Goal: Task Accomplishment & Management: Manage account settings

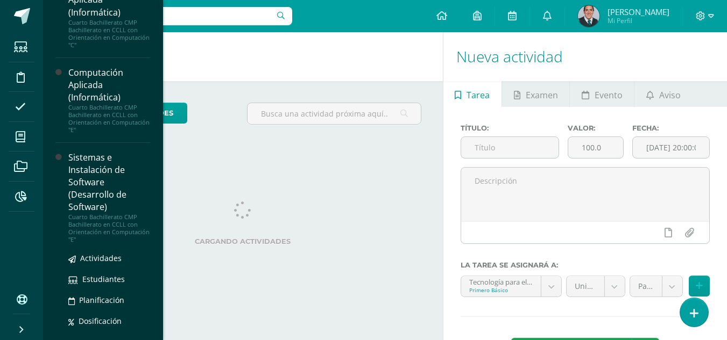
scroll to position [574, 0]
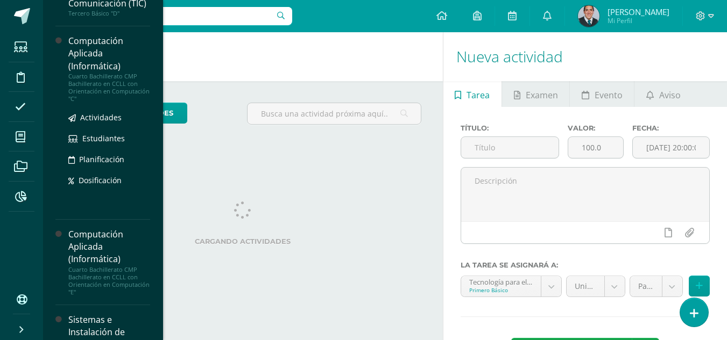
click at [115, 103] on div "Cuarto Bachillerato CMP Bachillerato en CCLL con Orientación en Computación "C"" at bounding box center [109, 88] width 82 height 30
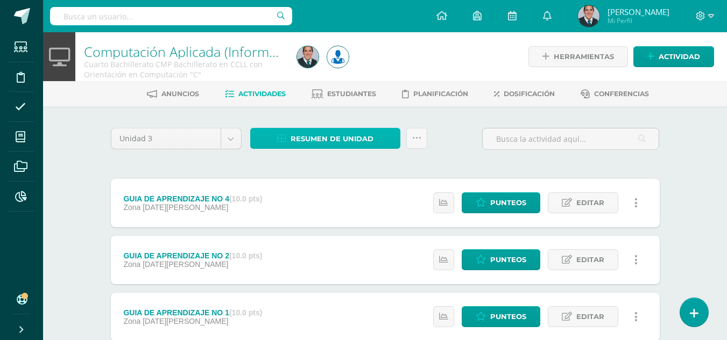
click at [349, 141] on span "Resumen de unidad" at bounding box center [331, 139] width 83 height 20
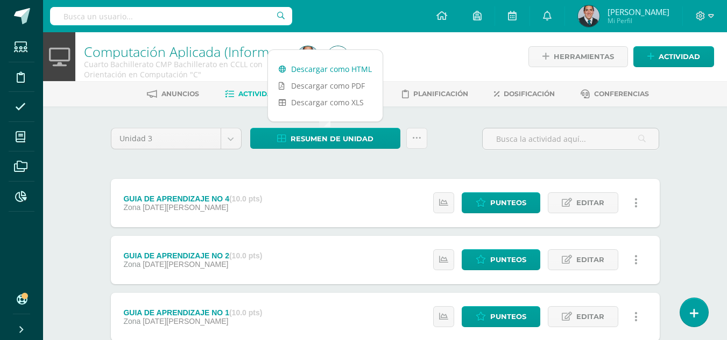
click at [349, 68] on link "Descargar como HTML" at bounding box center [325, 69] width 115 height 17
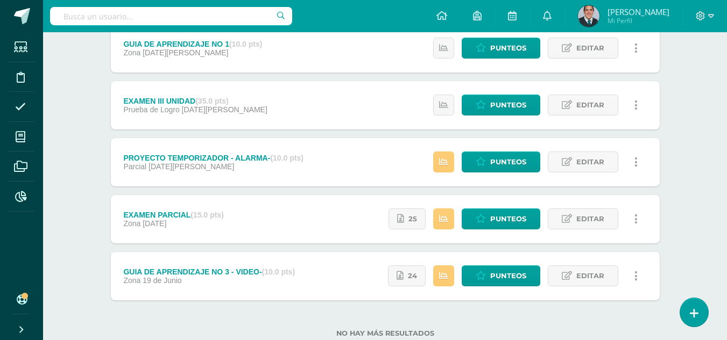
scroll to position [161, 0]
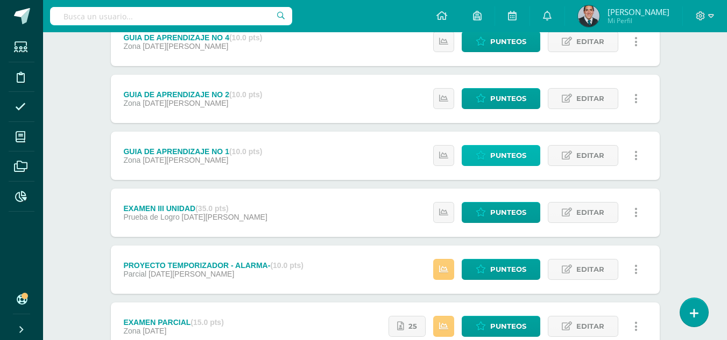
click at [511, 155] on span "Punteos" at bounding box center [508, 156] width 36 height 20
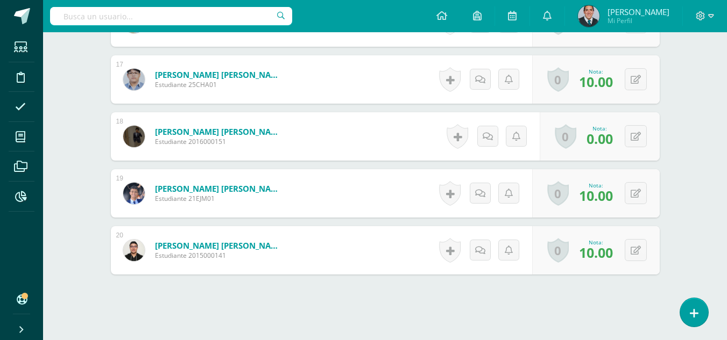
scroll to position [1177, 0]
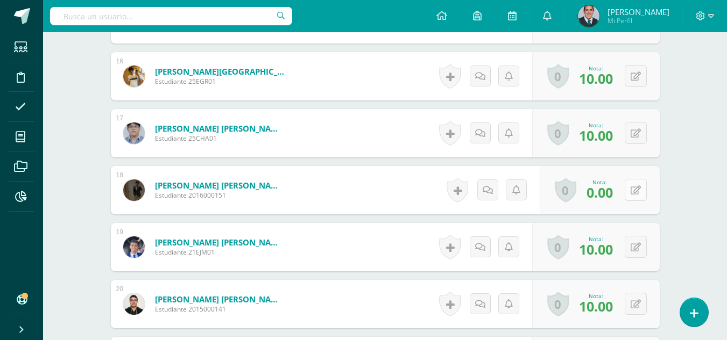
click at [634, 190] on icon at bounding box center [635, 190] width 10 height 9
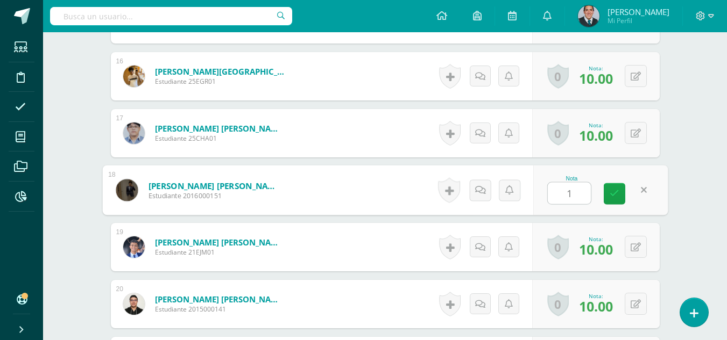
type input "10"
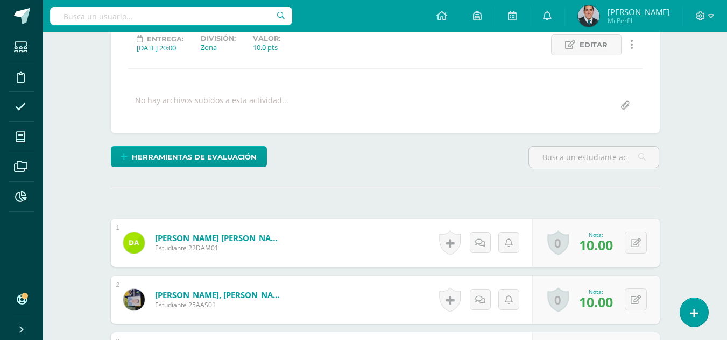
scroll to position [0, 0]
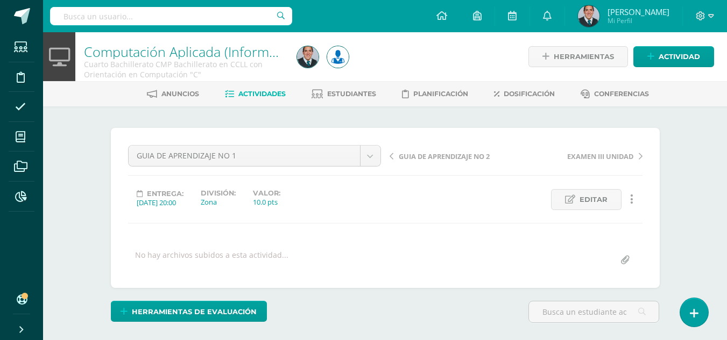
click at [224, 53] on link "Computación Aplicada (Informática)" at bounding box center [192, 51] width 217 height 18
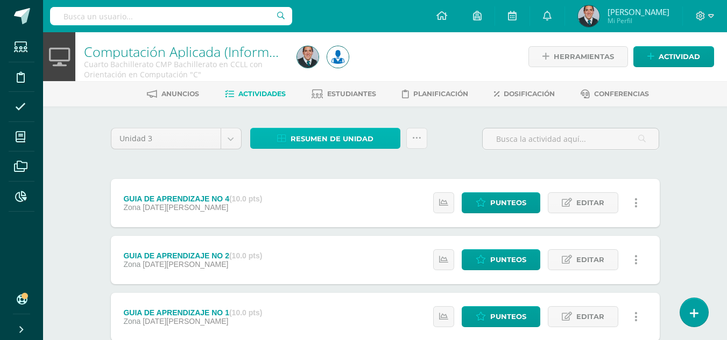
click at [354, 139] on span "Resumen de unidad" at bounding box center [331, 139] width 83 height 20
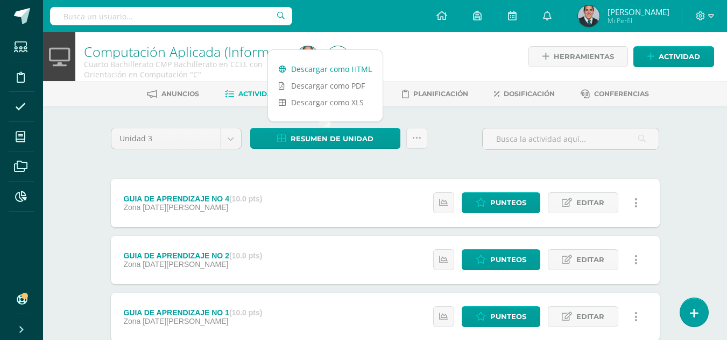
click at [351, 63] on link "Descargar como HTML" at bounding box center [325, 69] width 115 height 17
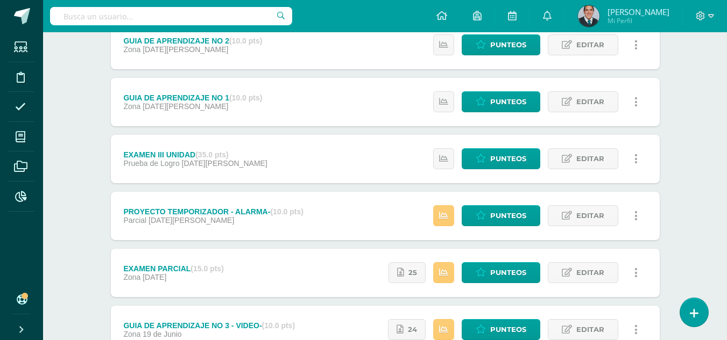
scroll to position [301, 0]
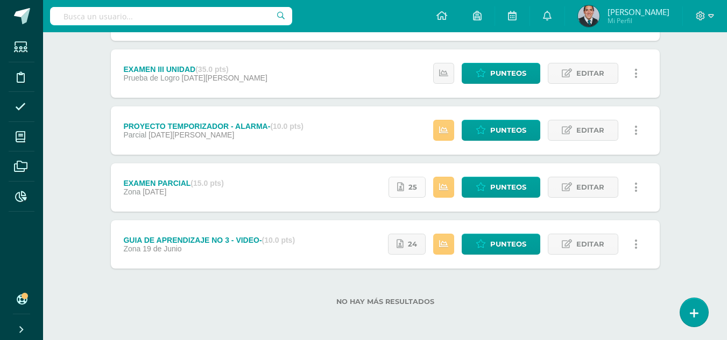
click at [418, 188] on link "25" at bounding box center [406, 187] width 37 height 21
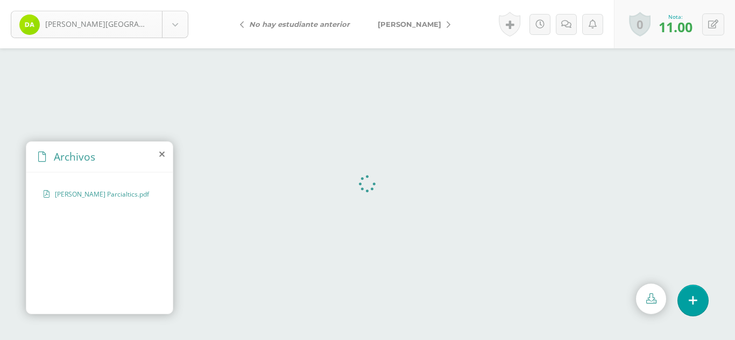
click at [176, 0] on body "[PERSON_NAME][GEOGRAPHIC_DATA] [PERSON_NAME][GEOGRAPHIC_DATA] [PERSON_NAME] [PE…" at bounding box center [367, 0] width 735 height 0
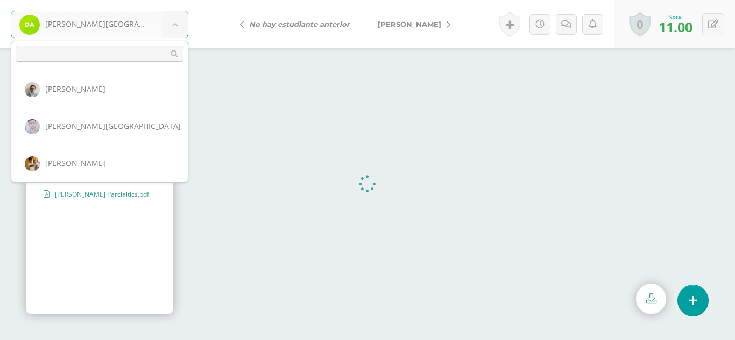
scroll to position [592, 0]
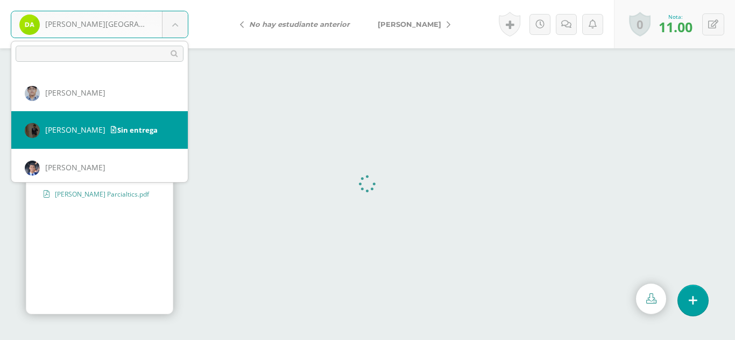
select select "683"
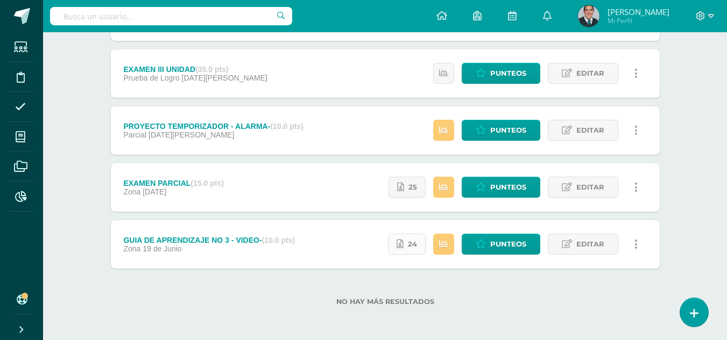
scroll to position [32, 0]
